Goal: Task Accomplishment & Management: Manage account settings

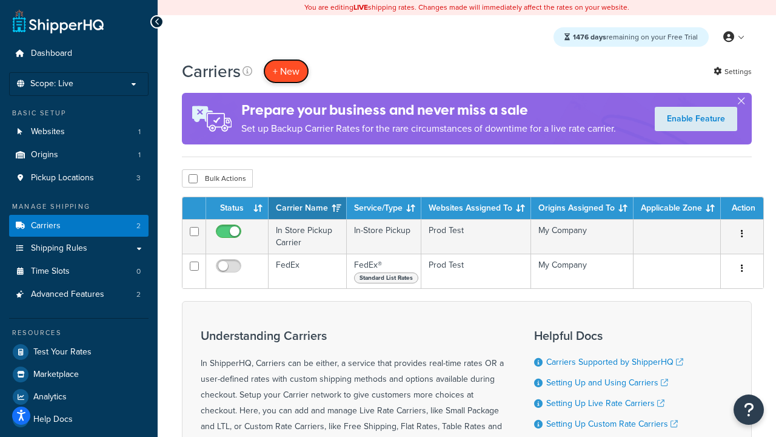
click at [286, 71] on button "+ New" at bounding box center [286, 71] width 46 height 25
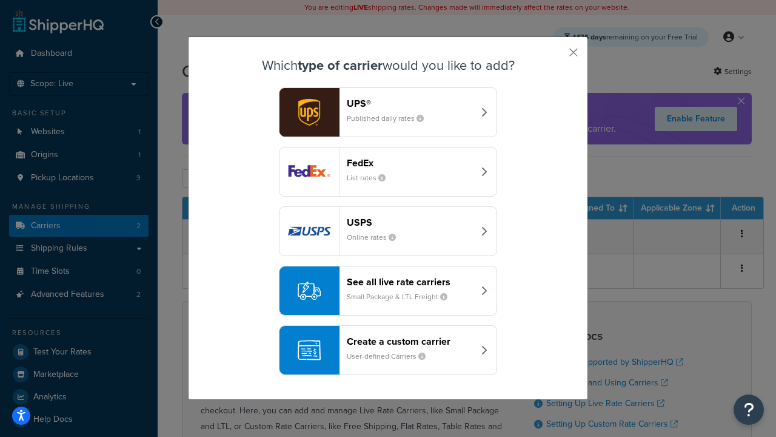
click at [388, 172] on div "FedEx List rates" at bounding box center [410, 171] width 127 height 29
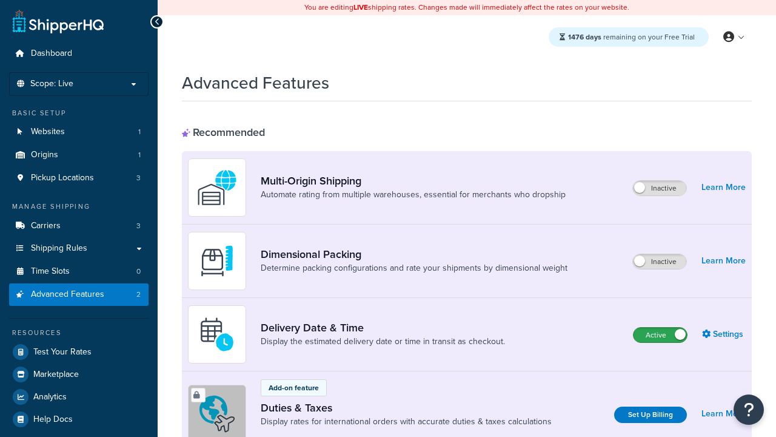
click at [661, 328] on label "Active" at bounding box center [660, 335] width 53 height 15
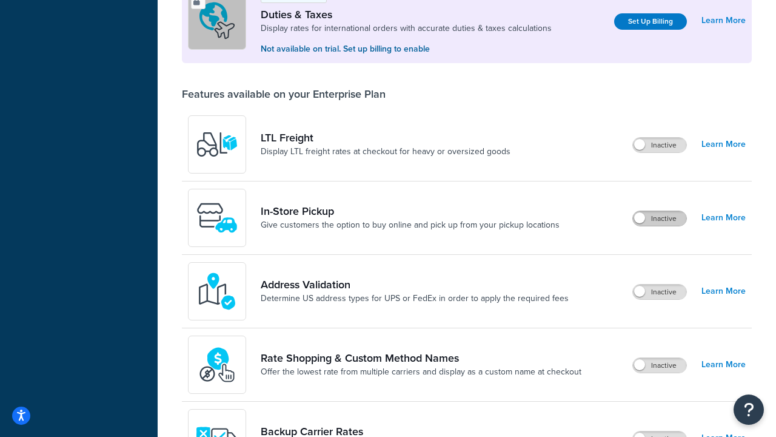
scroll to position [370, 0]
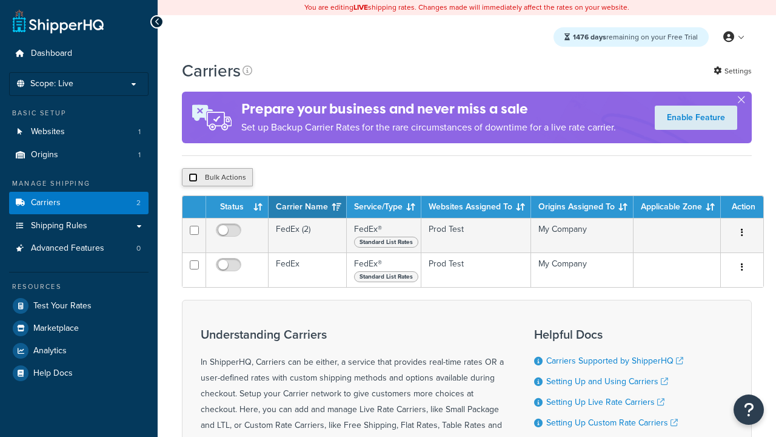
click at [193, 179] on input "checkbox" at bounding box center [193, 177] width 9 height 9
checkbox input "true"
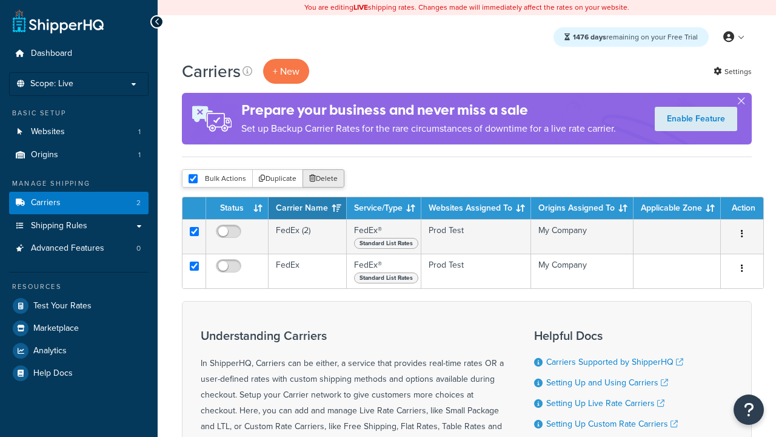
click at [326, 179] on button "Delete" at bounding box center [324, 178] width 42 height 18
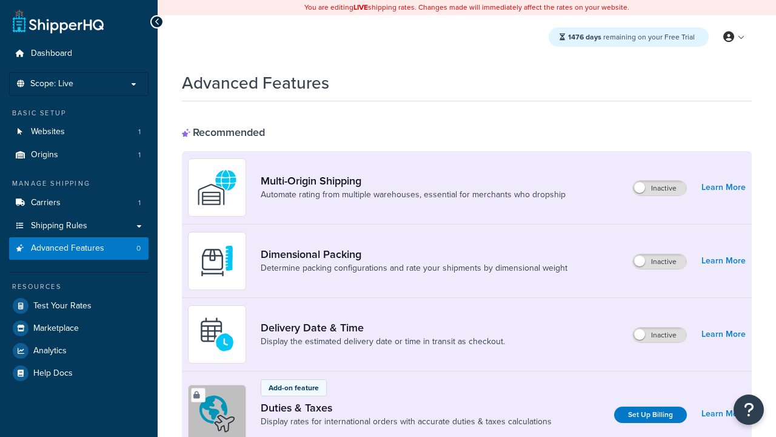
scroll to position [393, 0]
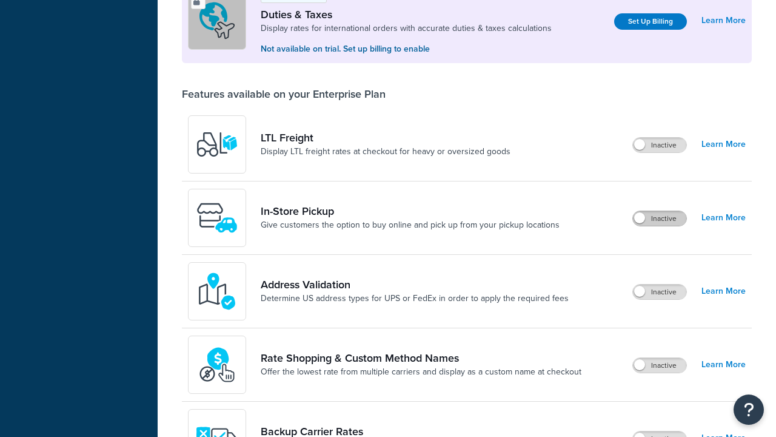
click at [660, 218] on label "Inactive" at bounding box center [659, 218] width 53 height 15
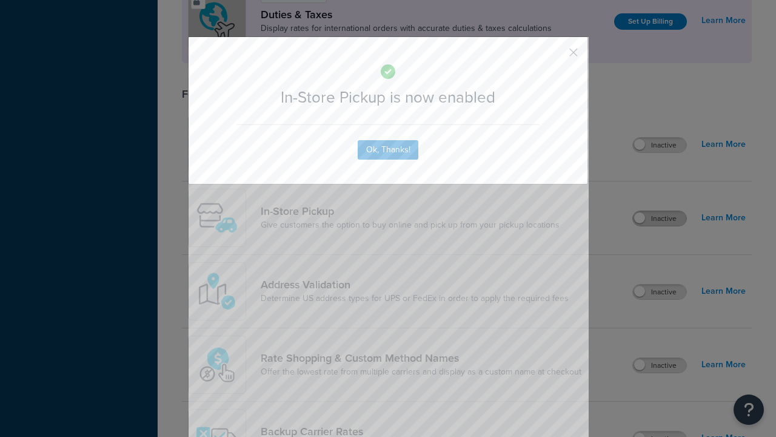
scroll to position [0, 0]
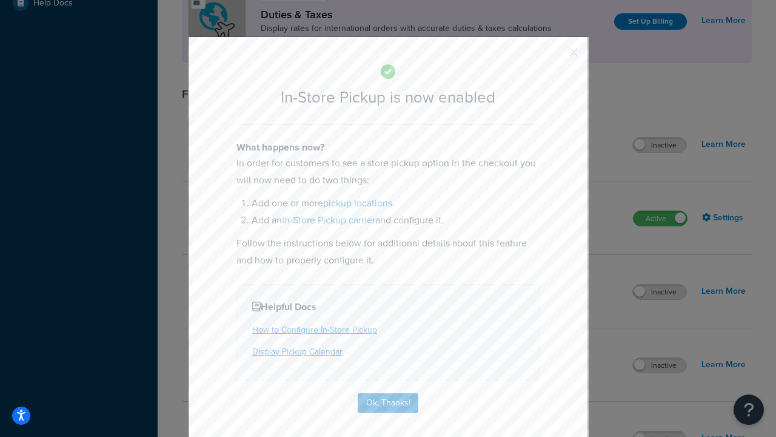
click at [556, 55] on button "button" at bounding box center [555, 56] width 3 height 3
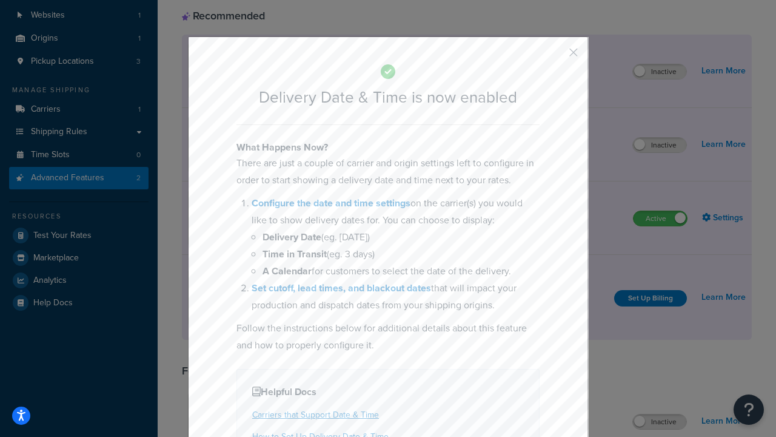
click at [556, 56] on button "button" at bounding box center [555, 56] width 3 height 3
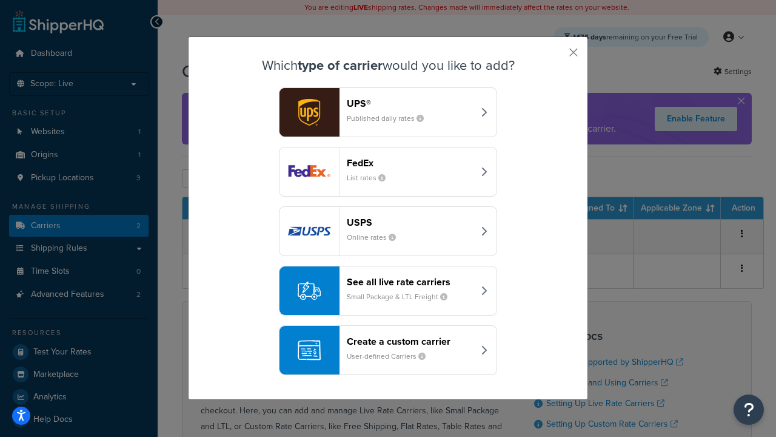
click at [388, 350] on div "Create a custom carrier User-defined Carriers" at bounding box center [410, 349] width 127 height 29
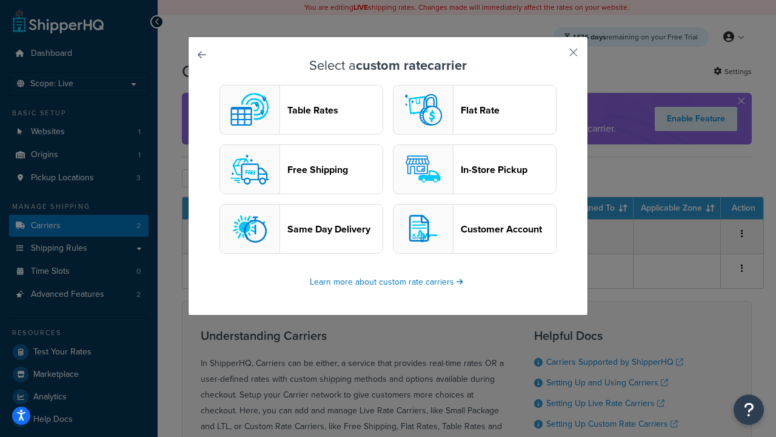
click at [475, 169] on header "In-Store Pickup" at bounding box center [508, 170] width 95 height 12
